Goal: Task Accomplishment & Management: Manage account settings

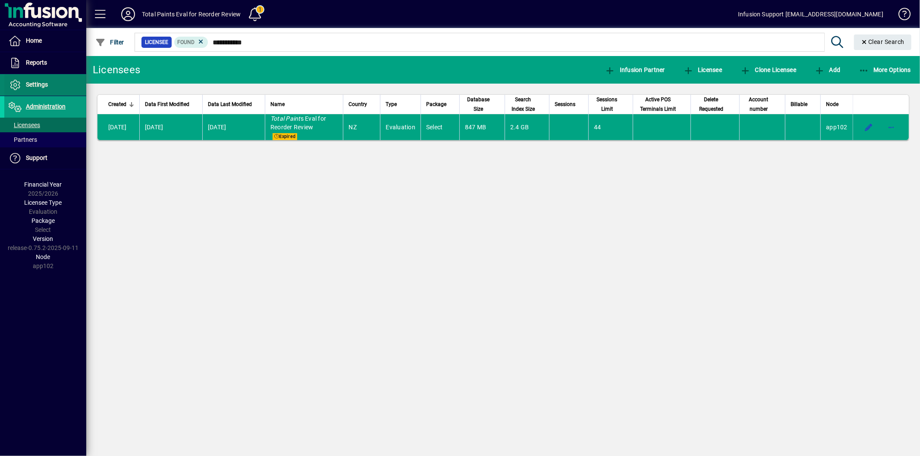
click at [44, 84] on span "Settings" at bounding box center [37, 84] width 22 height 7
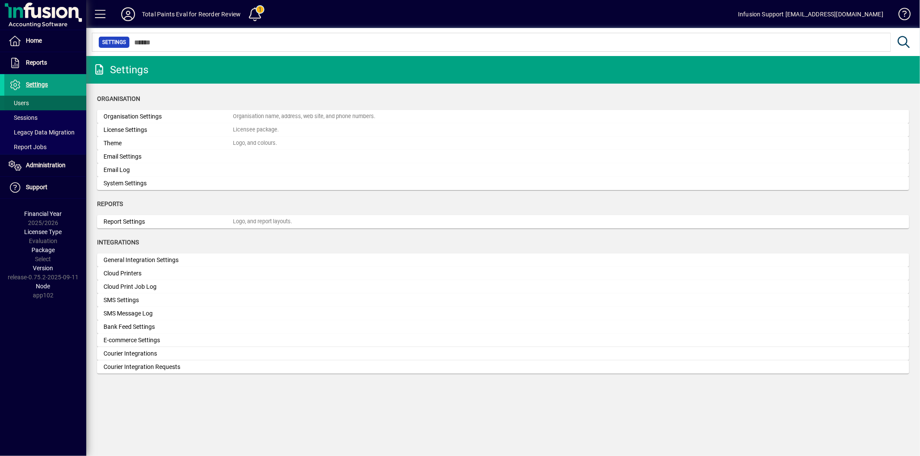
click at [36, 101] on span at bounding box center [45, 103] width 82 height 21
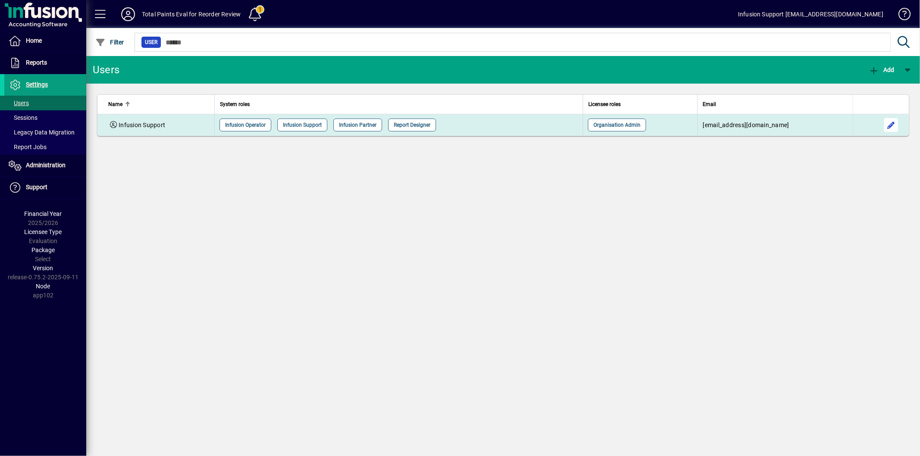
click at [886, 125] on span "button" at bounding box center [891, 125] width 21 height 21
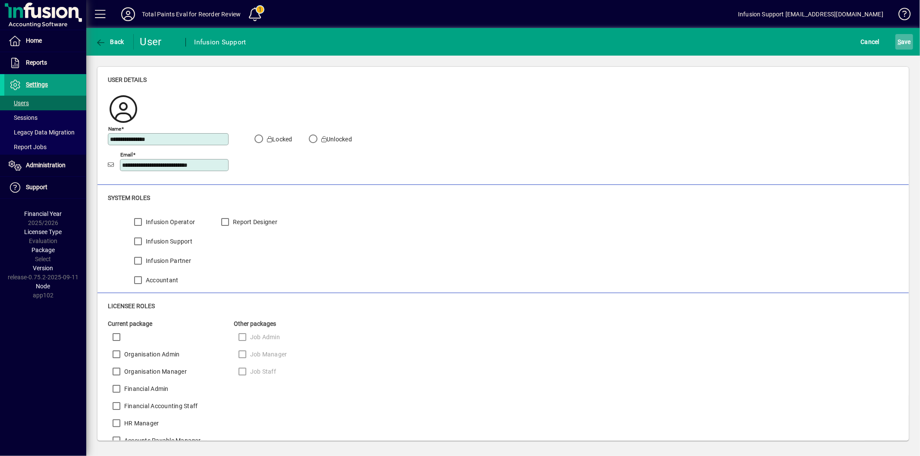
click at [907, 38] on span "S ave" at bounding box center [903, 42] width 13 height 14
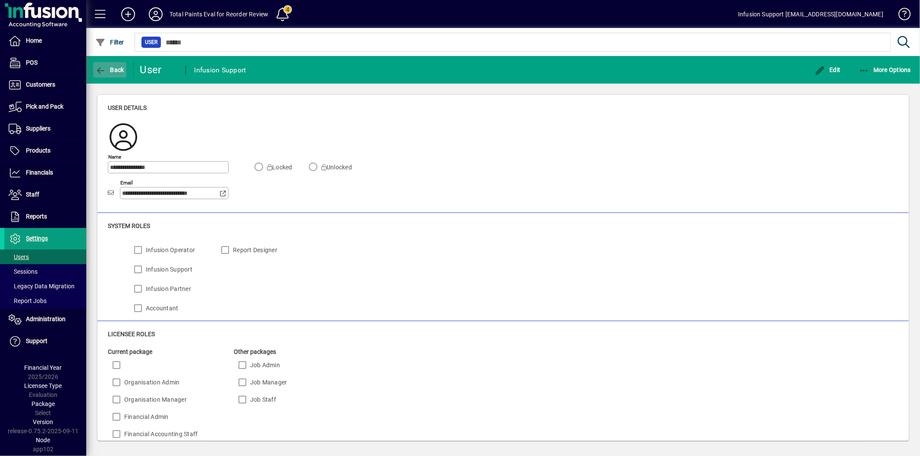
click at [100, 68] on icon "button" at bounding box center [100, 70] width 11 height 9
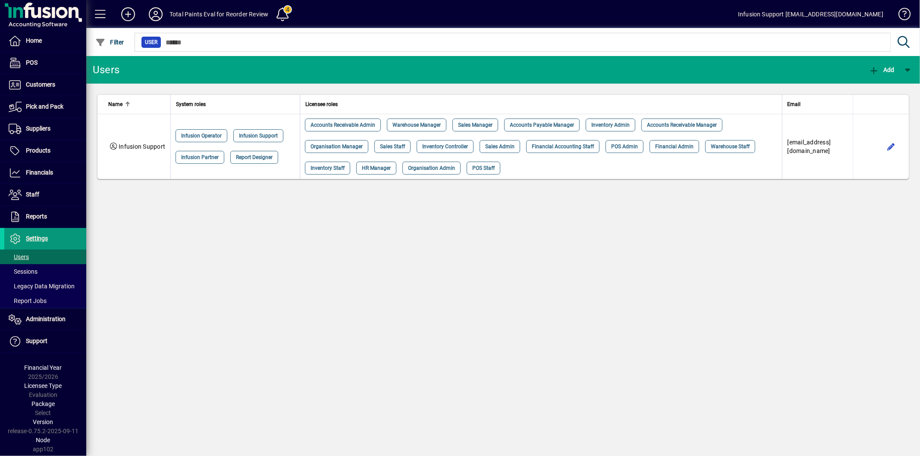
click at [56, 239] on span at bounding box center [45, 239] width 82 height 21
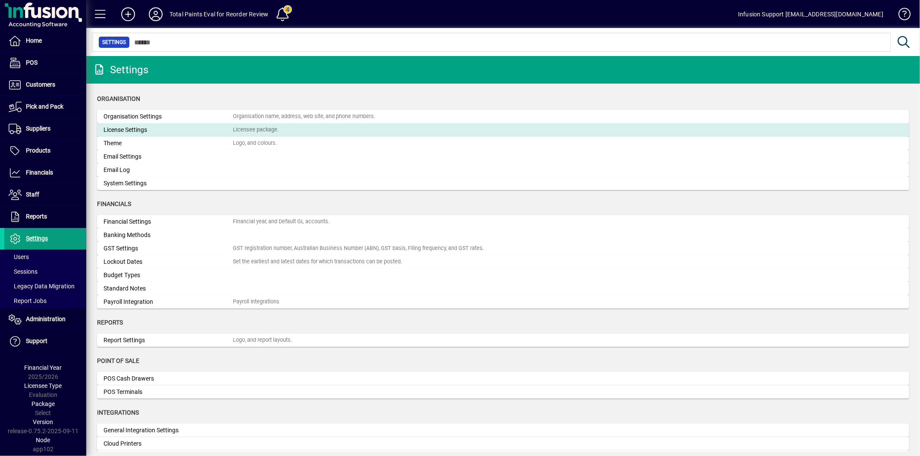
click at [154, 132] on div "License Settings" at bounding box center [167, 129] width 129 height 9
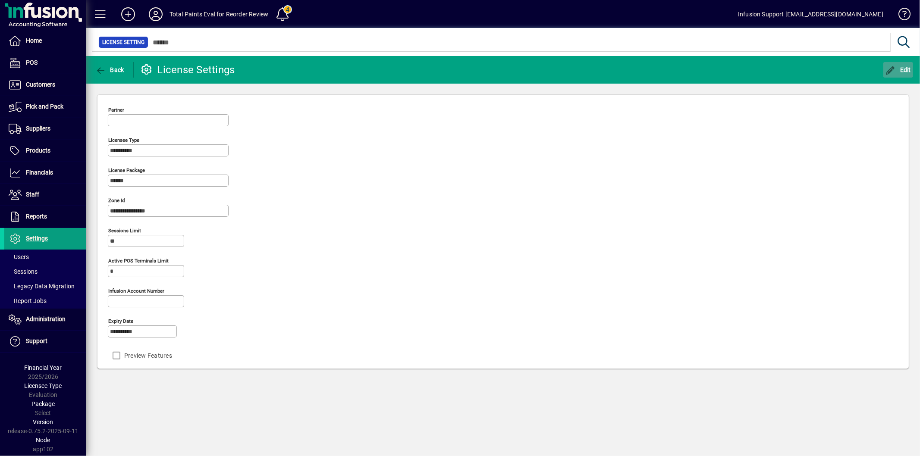
click at [894, 68] on icon "button" at bounding box center [890, 70] width 11 height 9
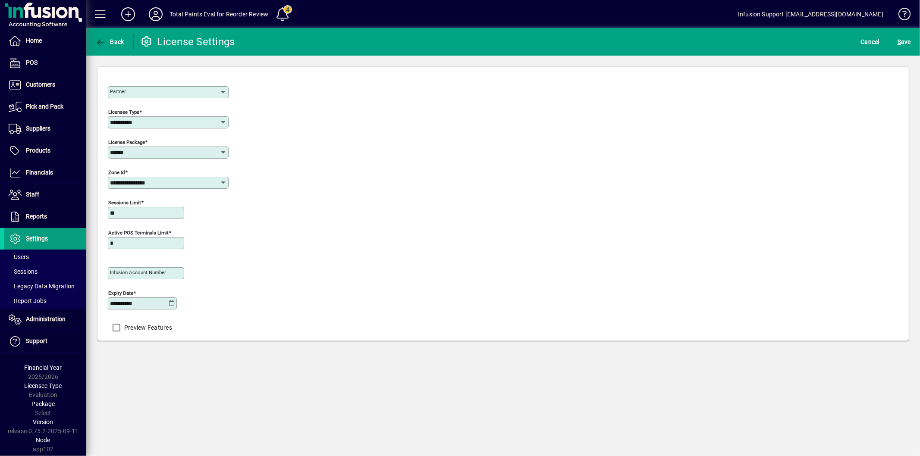
click at [172, 307] on icon at bounding box center [172, 303] width 6 height 7
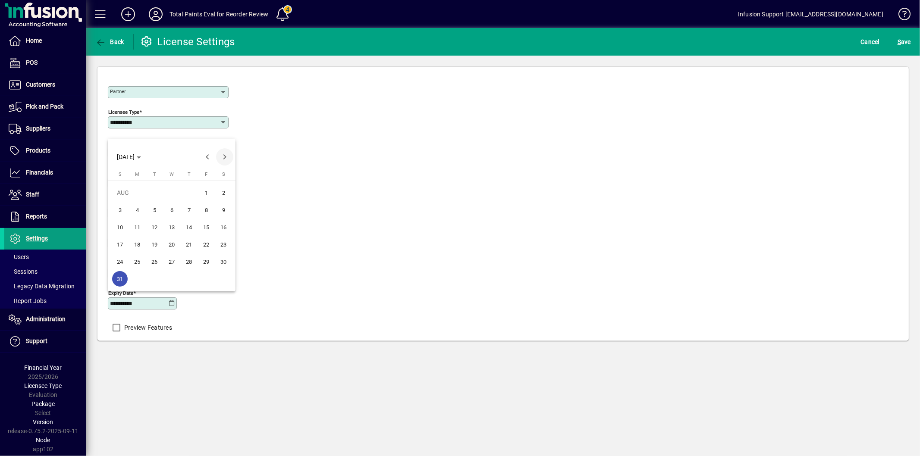
click at [226, 158] on span "Next month" at bounding box center [224, 156] width 17 height 17
click at [156, 280] on span "30" at bounding box center [155, 279] width 16 height 16
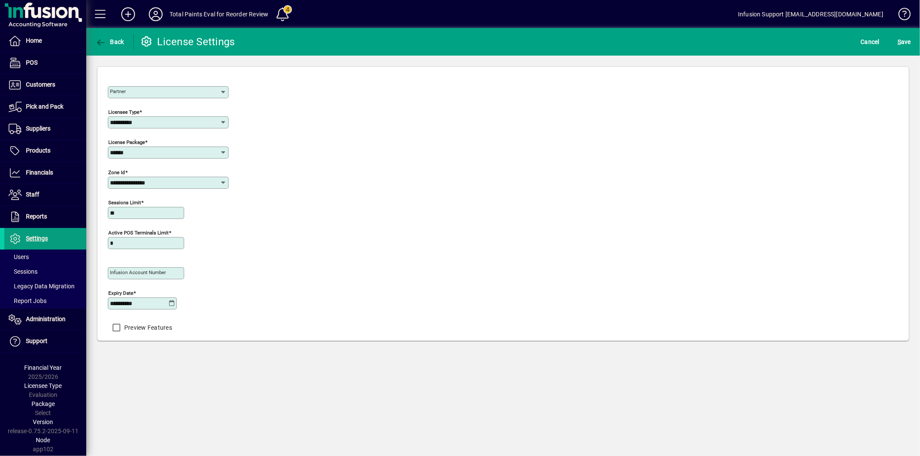
type input "**********"
click at [900, 38] on span "S" at bounding box center [898, 41] width 3 height 7
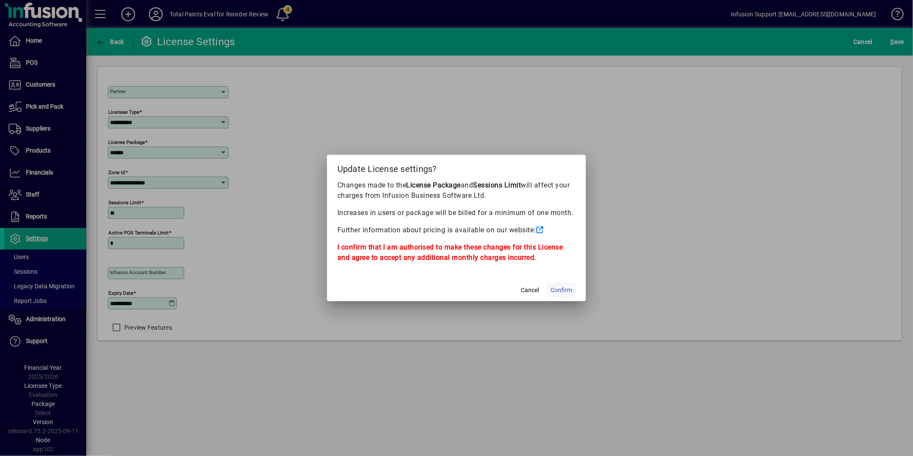
click at [565, 288] on span "Confirm" at bounding box center [561, 290] width 22 height 9
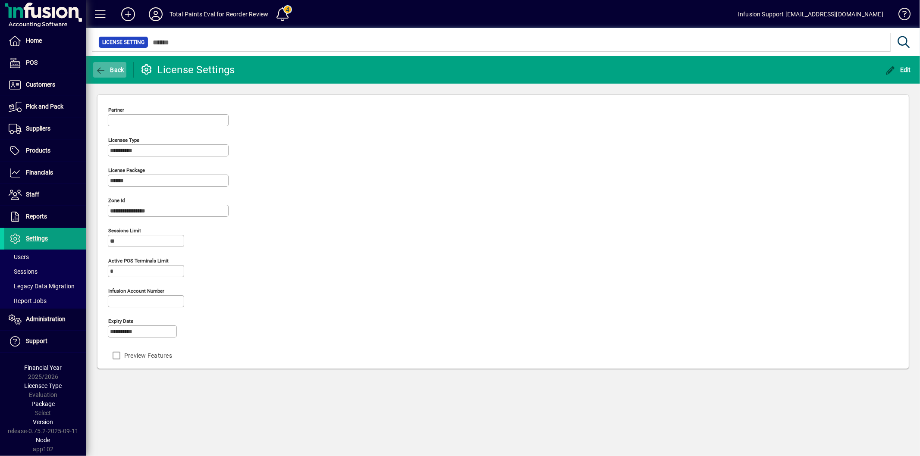
click at [103, 69] on icon "button" at bounding box center [100, 70] width 11 height 9
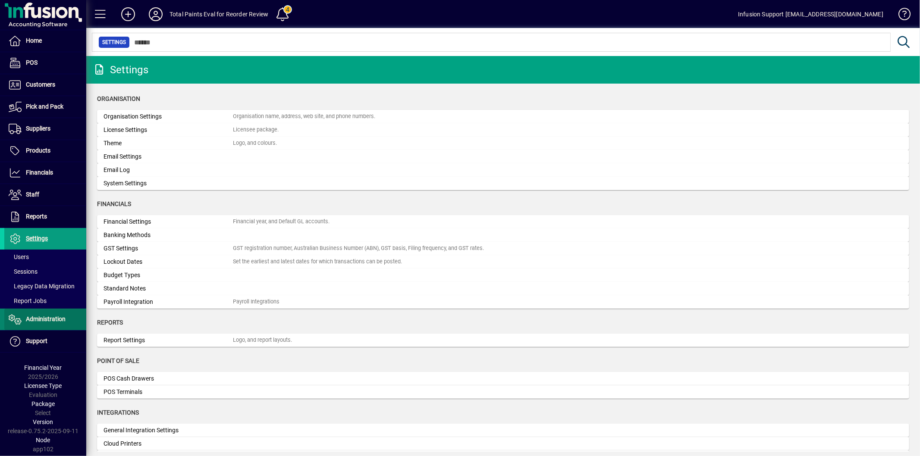
click at [29, 314] on span at bounding box center [45, 319] width 82 height 21
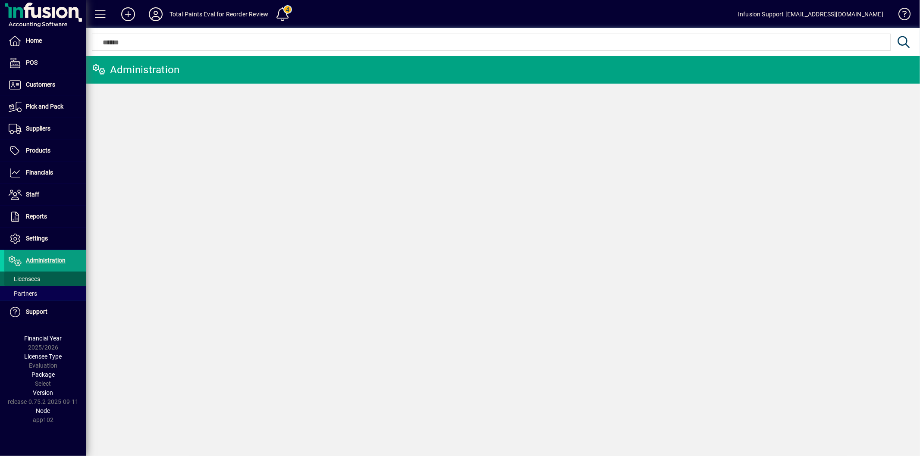
click at [40, 273] on span at bounding box center [45, 279] width 82 height 21
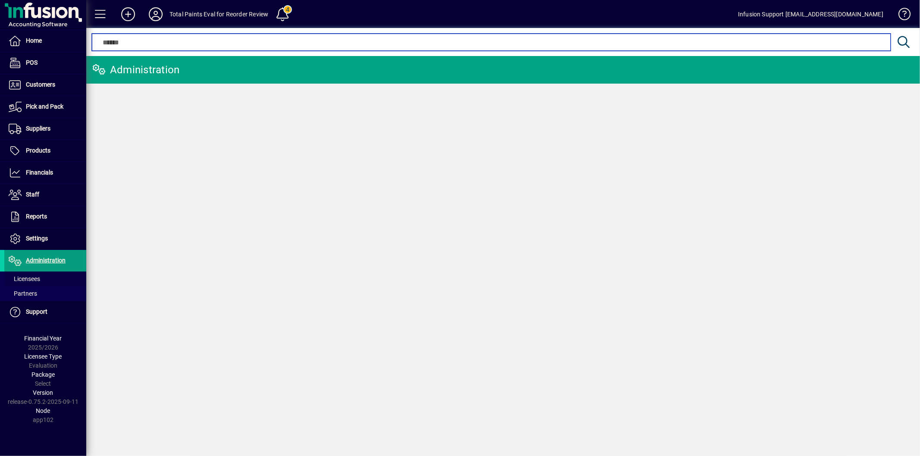
click at [218, 40] on input "text" at bounding box center [490, 42] width 785 height 10
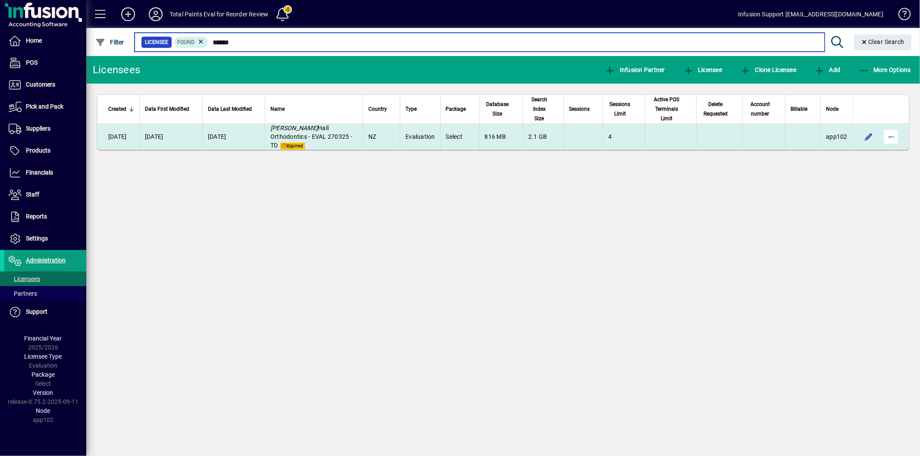
type input "******"
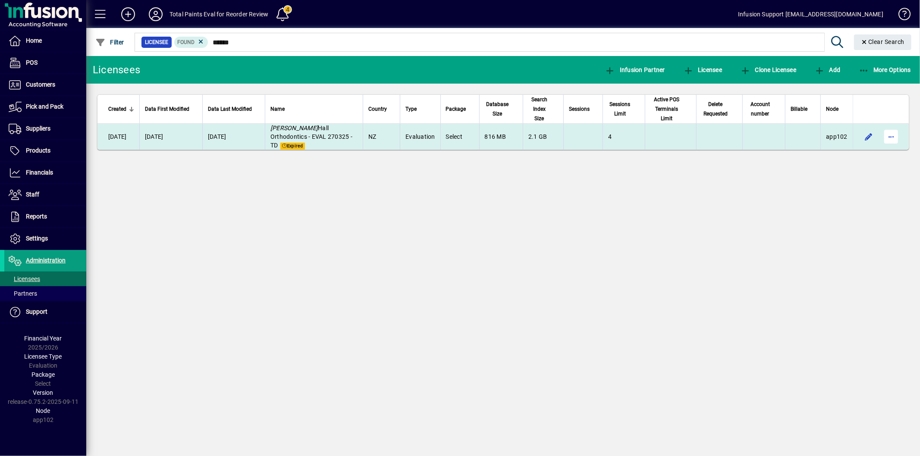
click at [898, 129] on span "button" at bounding box center [891, 136] width 21 height 21
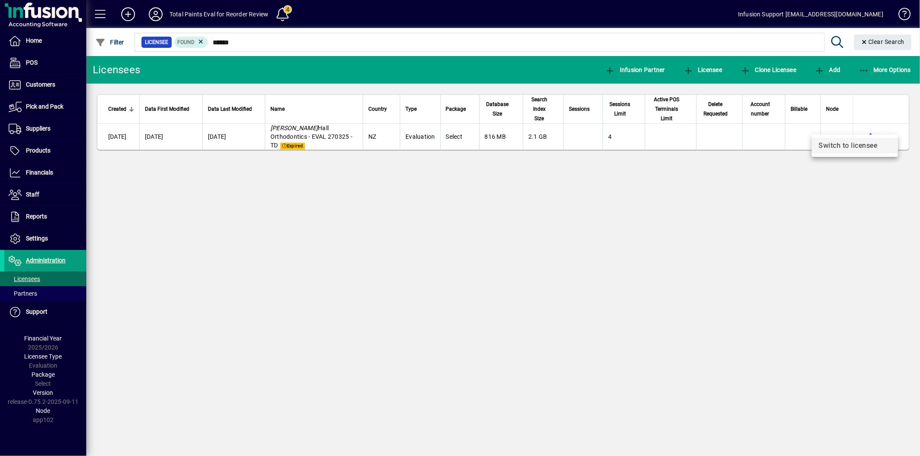
click at [848, 146] on span "Switch to licensee" at bounding box center [855, 146] width 72 height 10
